Goal: Information Seeking & Learning: Learn about a topic

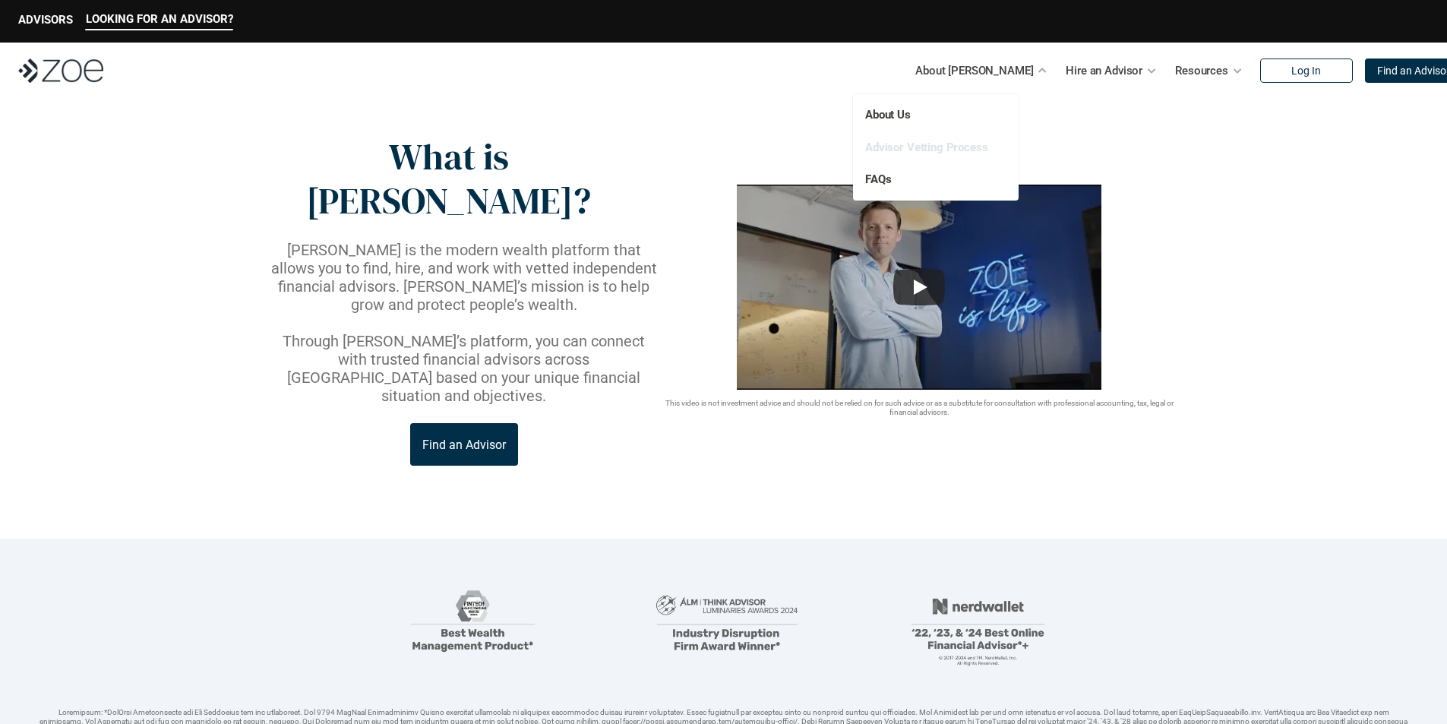
click at [944, 144] on link "Advisor Vetting Process" at bounding box center [926, 148] width 123 height 14
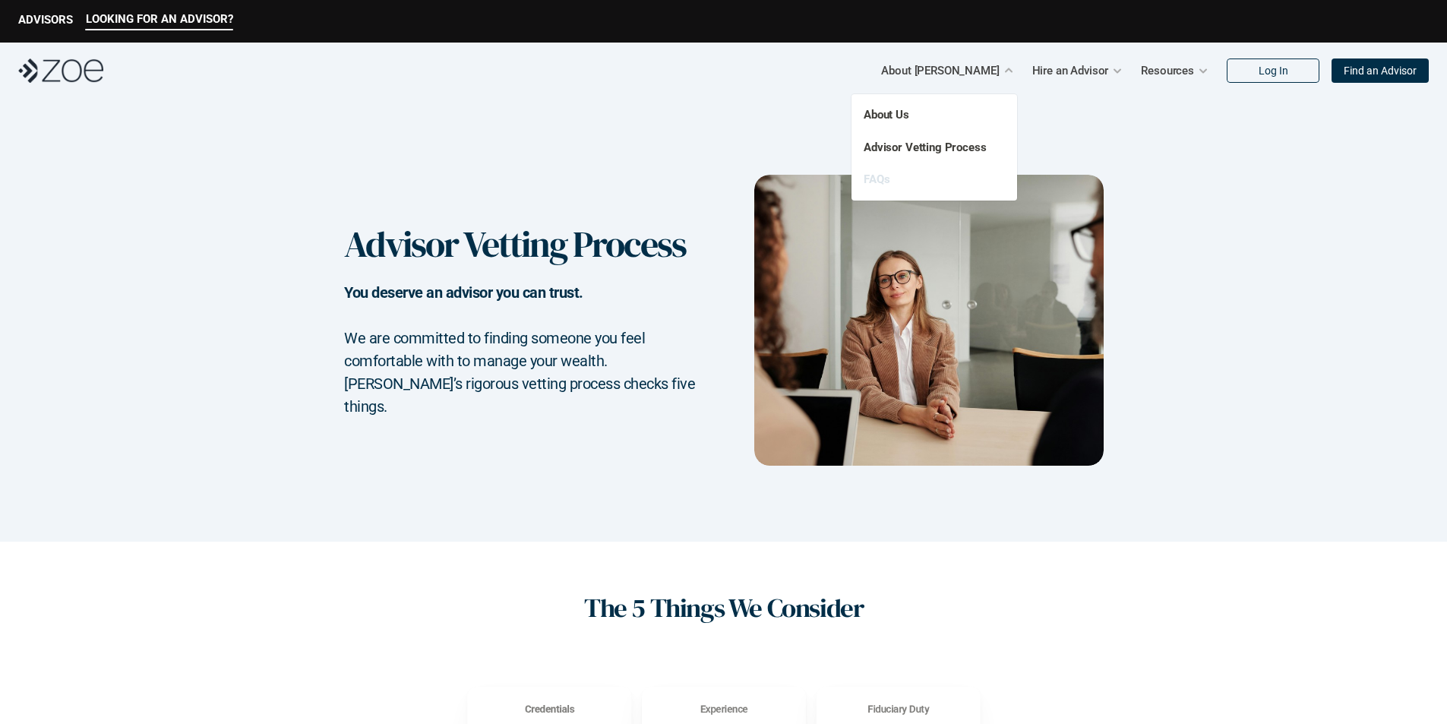
click at [877, 179] on link "FAQs" at bounding box center [877, 179] width 26 height 14
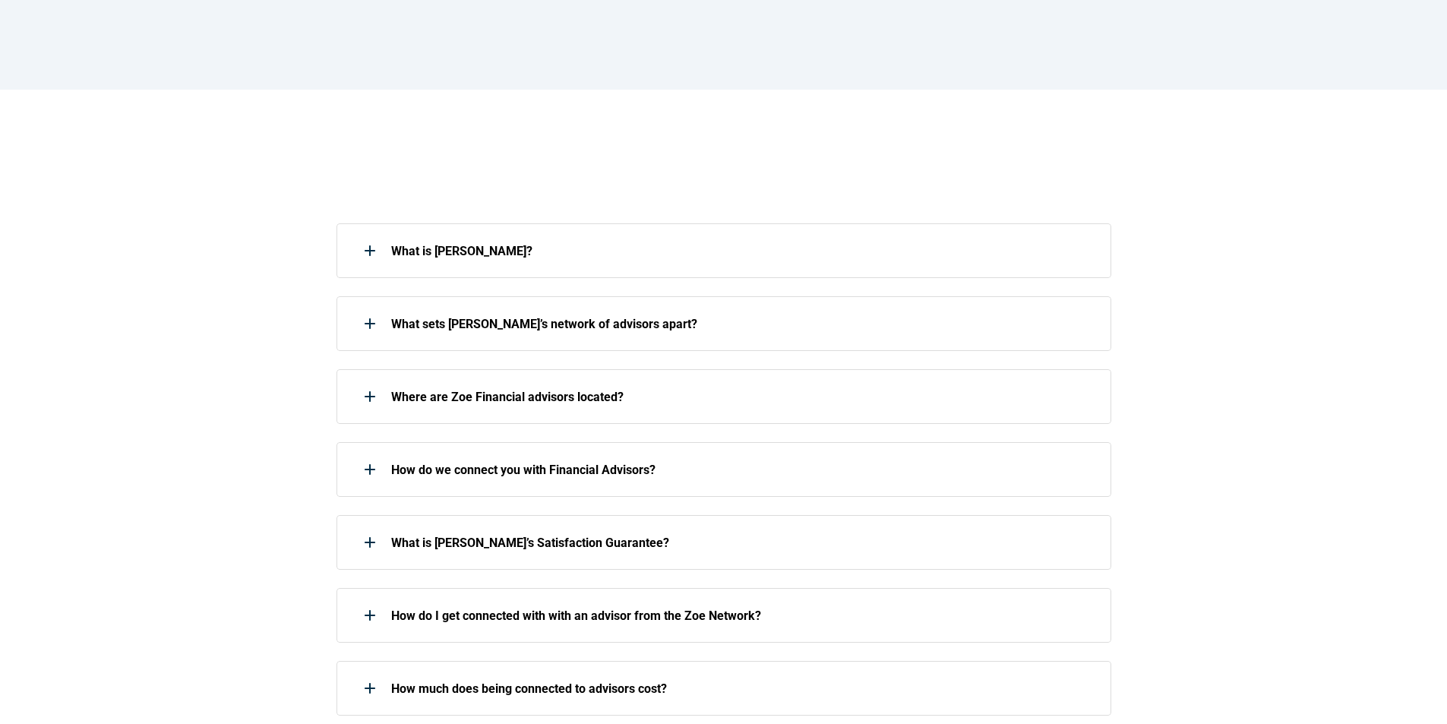
scroll to position [228, 0]
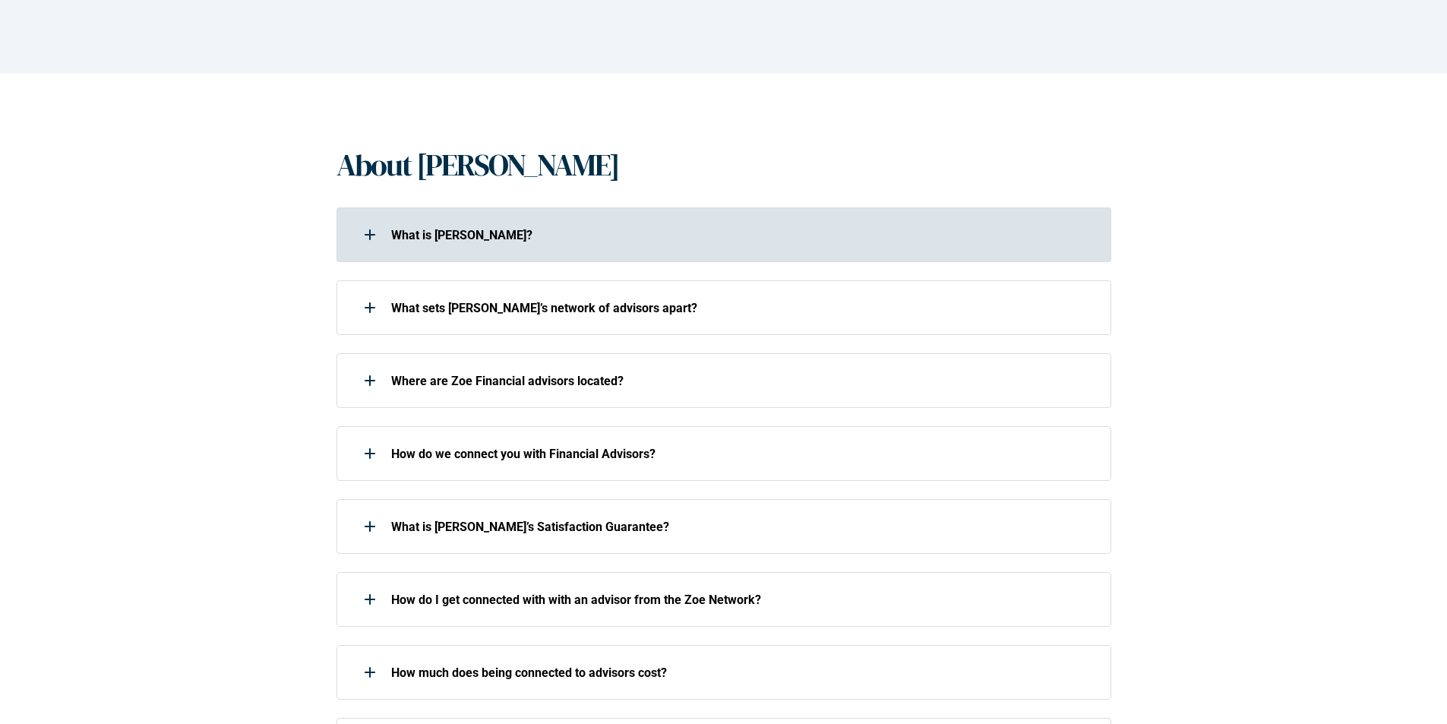
click at [374, 238] on div at bounding box center [370, 235] width 30 height 30
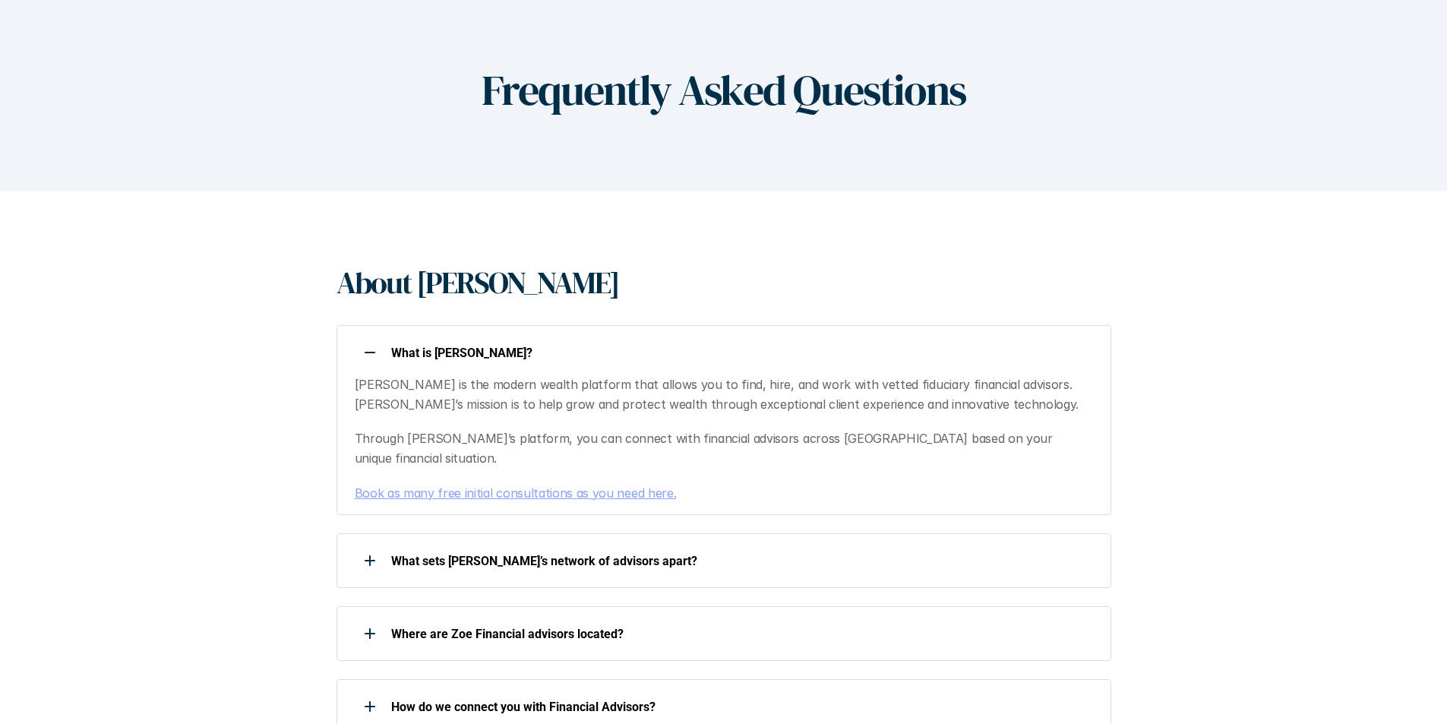
scroll to position [0, 0]
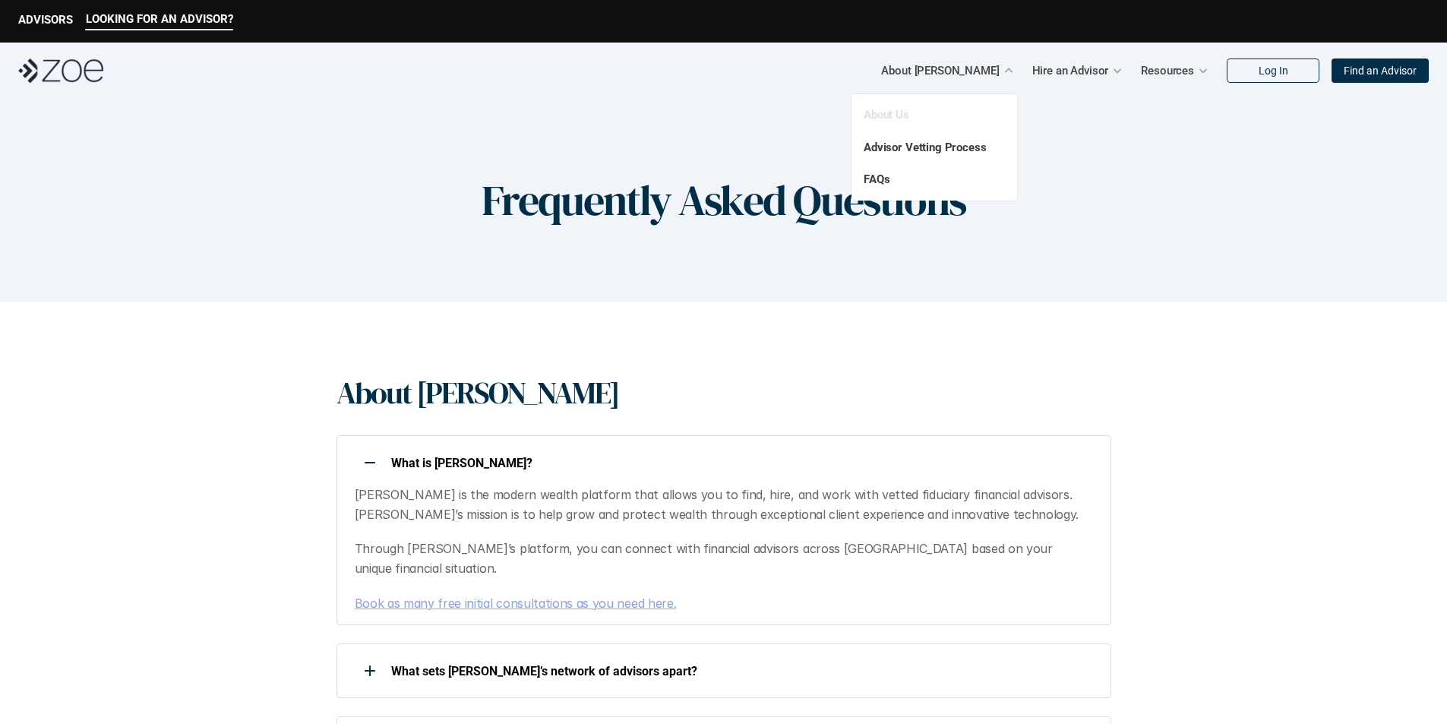
click at [895, 115] on link "About Us" at bounding box center [887, 115] width 46 height 14
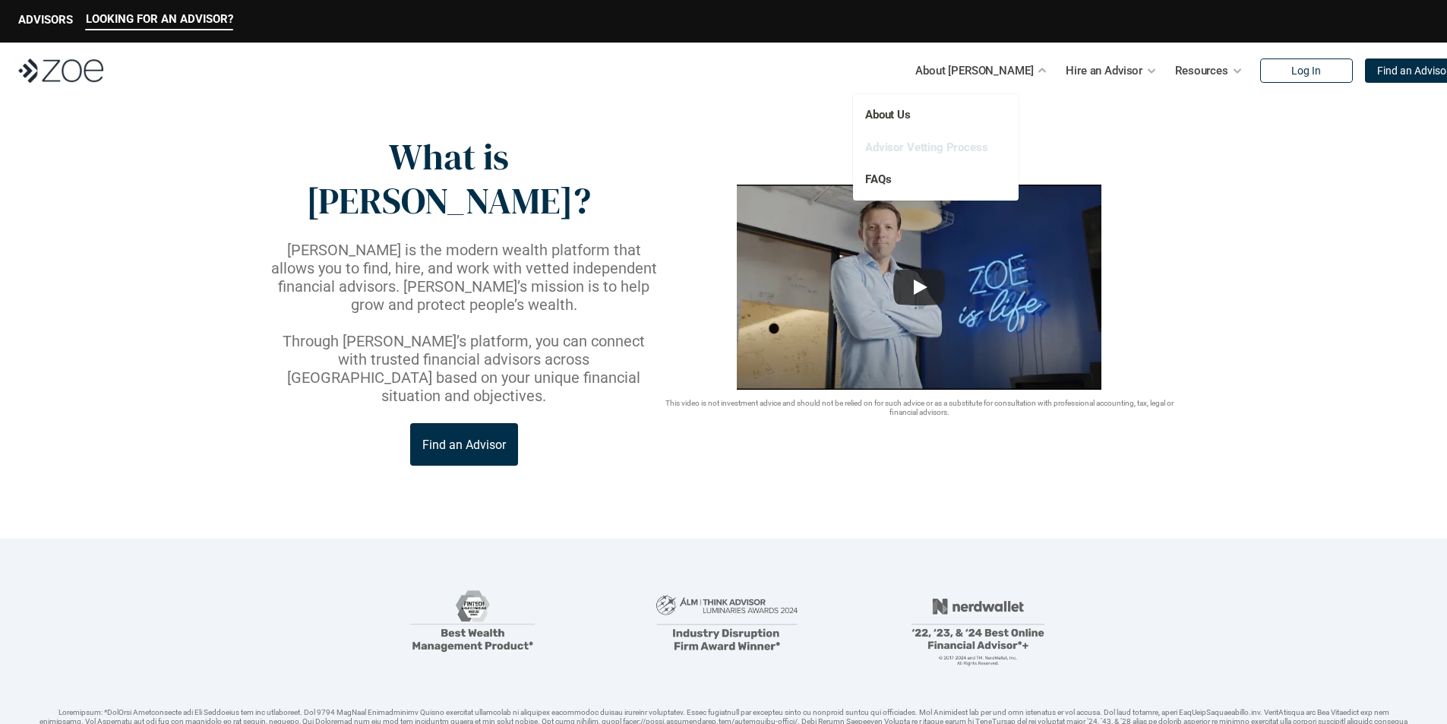
click at [913, 144] on link "Advisor Vetting Process" at bounding box center [926, 148] width 123 height 14
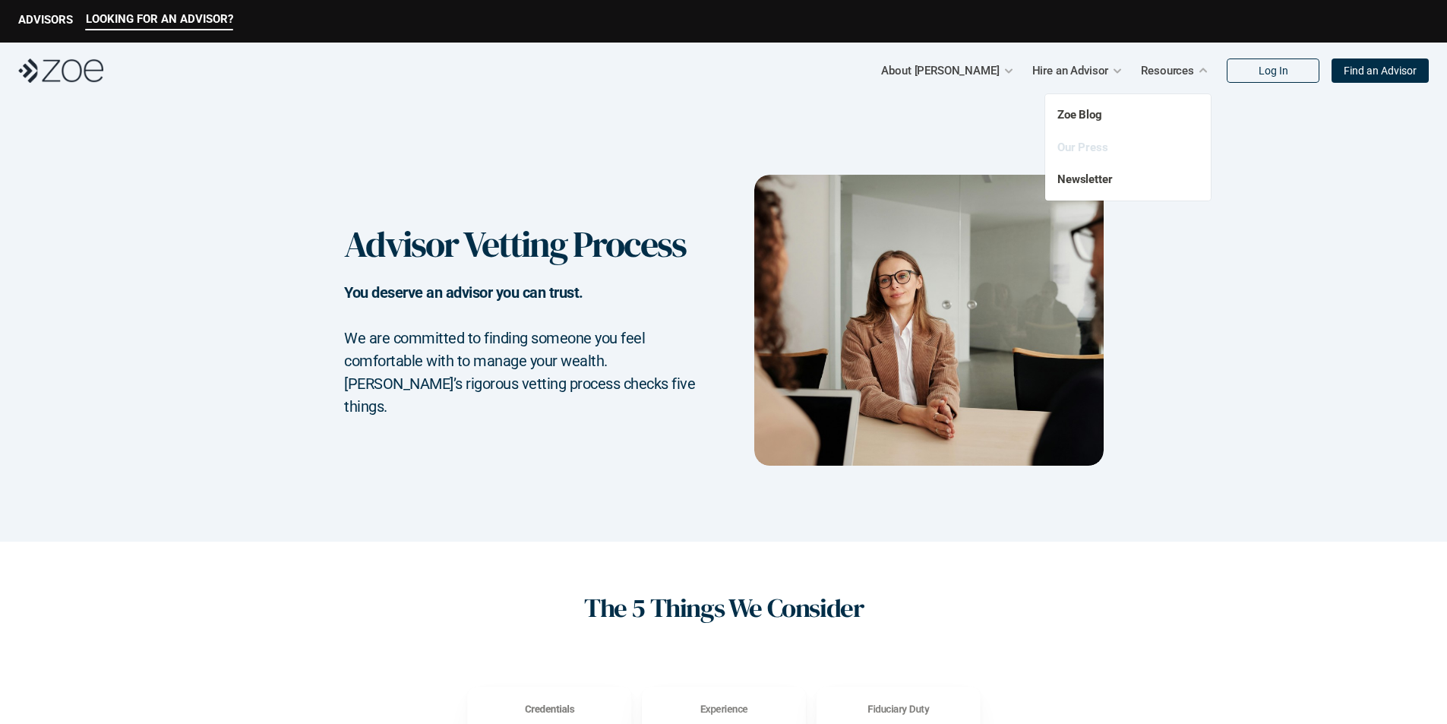
click at [1080, 149] on link "Our Press" at bounding box center [1083, 148] width 51 height 14
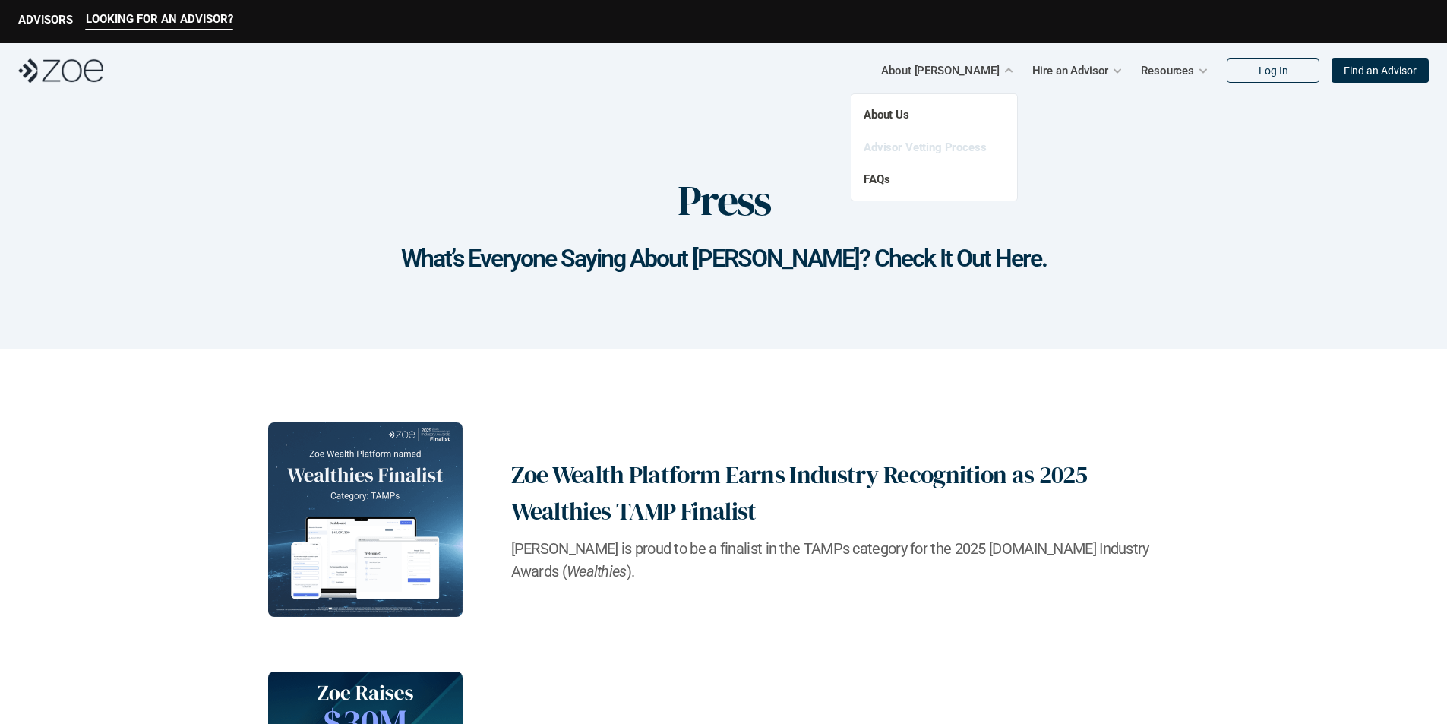
click at [909, 144] on link "Advisor Vetting Process" at bounding box center [925, 148] width 123 height 14
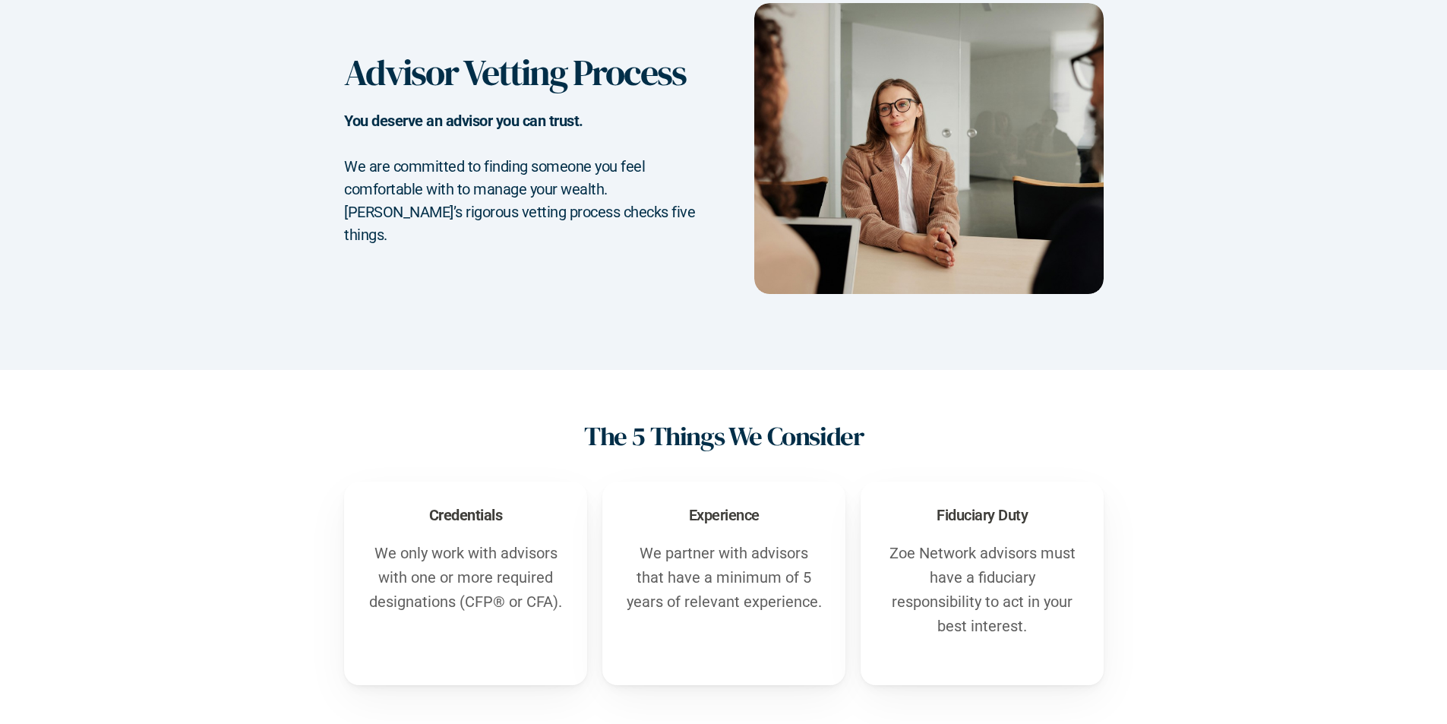
scroll to position [152, 0]
